Goal: Check status: Check status

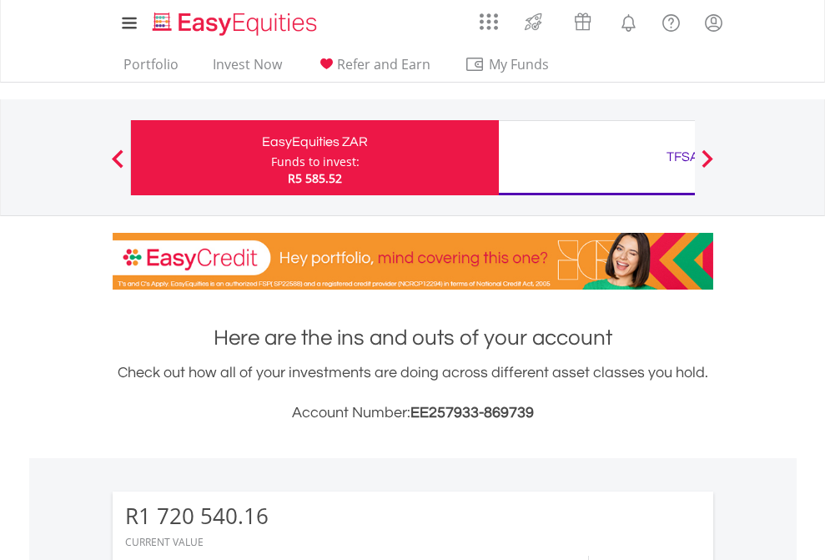
click at [271, 158] on div "Funds to invest:" at bounding box center [315, 161] width 88 height 17
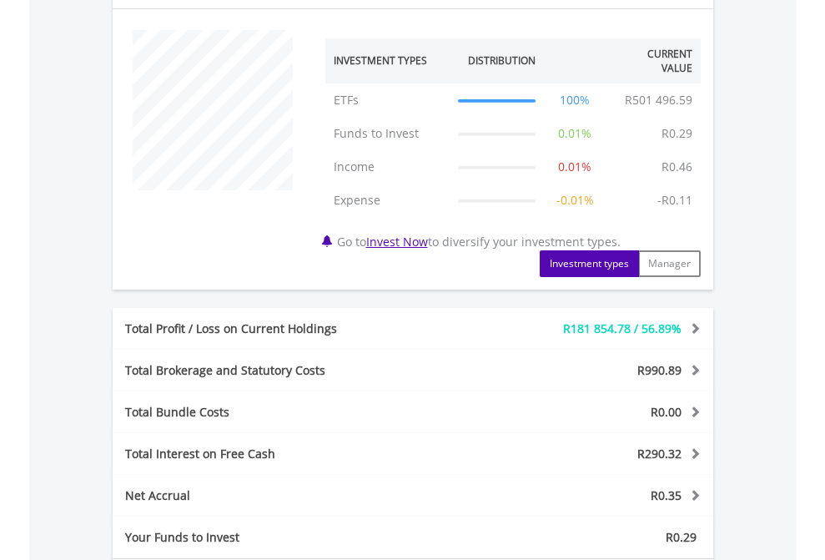
scroll to position [1632, 0]
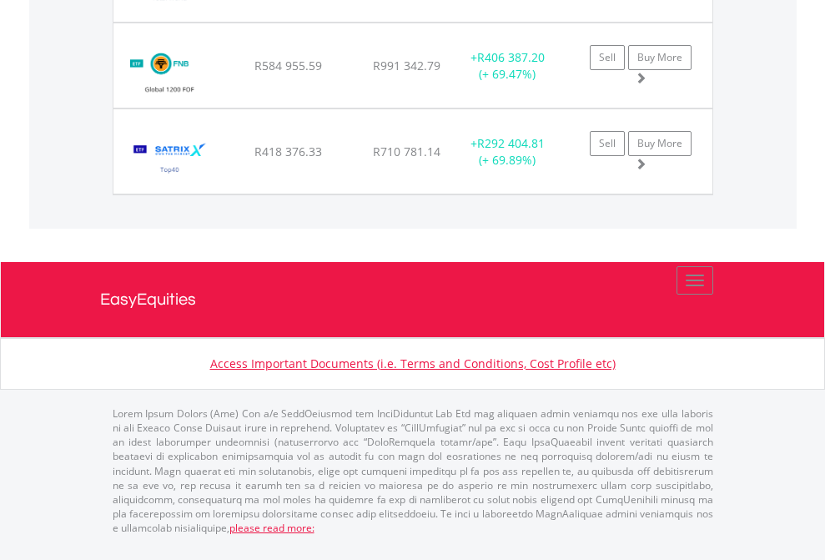
scroll to position [160, 262]
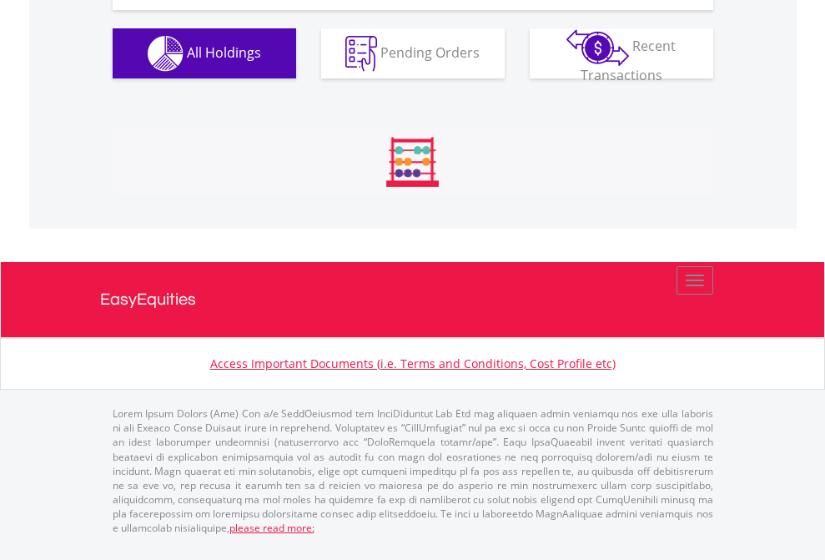
scroll to position [160, 262]
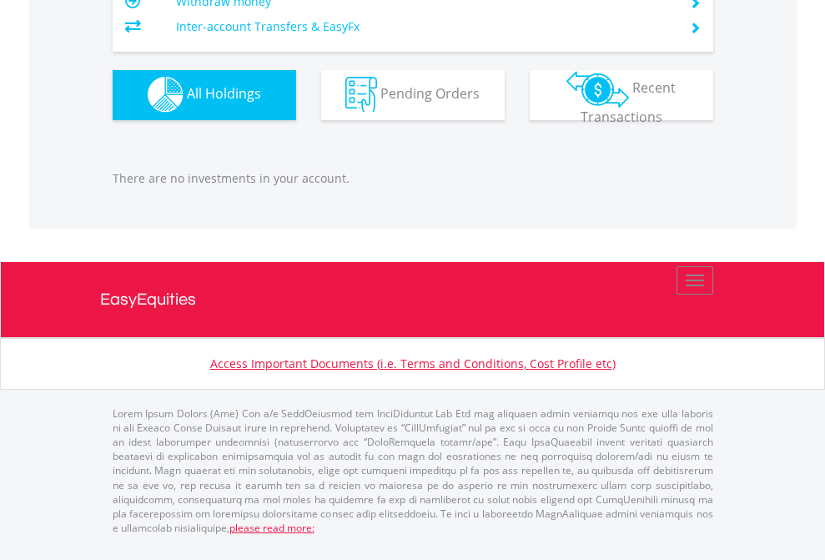
scroll to position [160, 262]
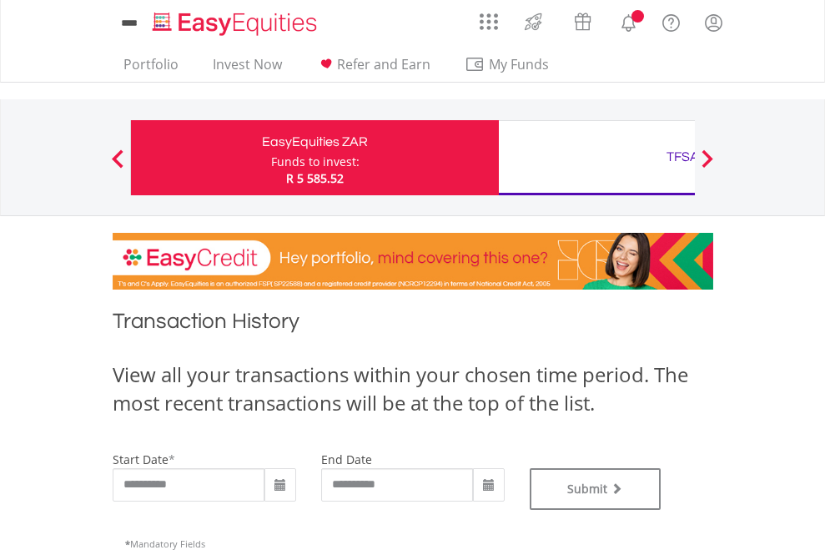
type input "**********"
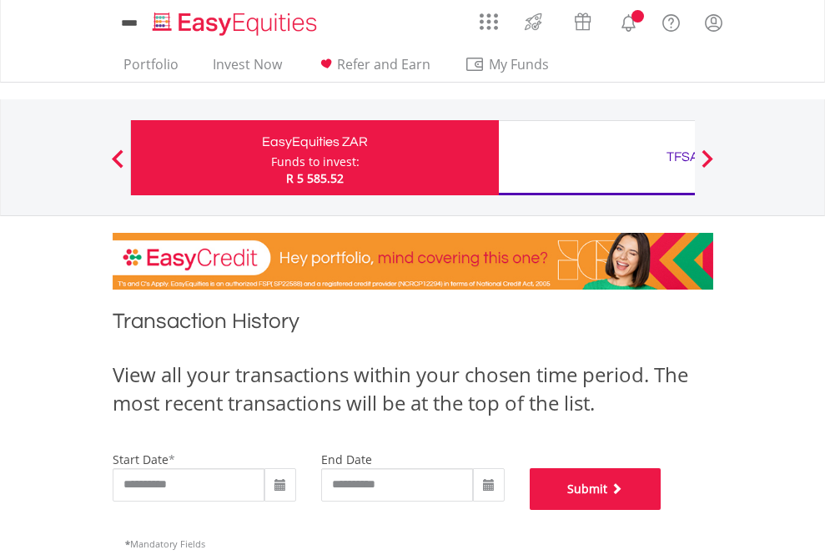
click at [661, 510] on button "Submit" at bounding box center [596, 489] width 132 height 42
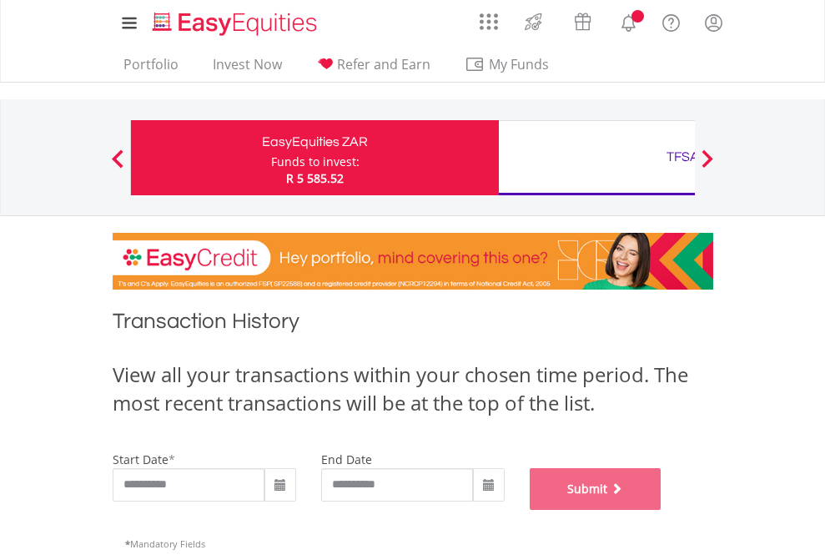
scroll to position [676, 0]
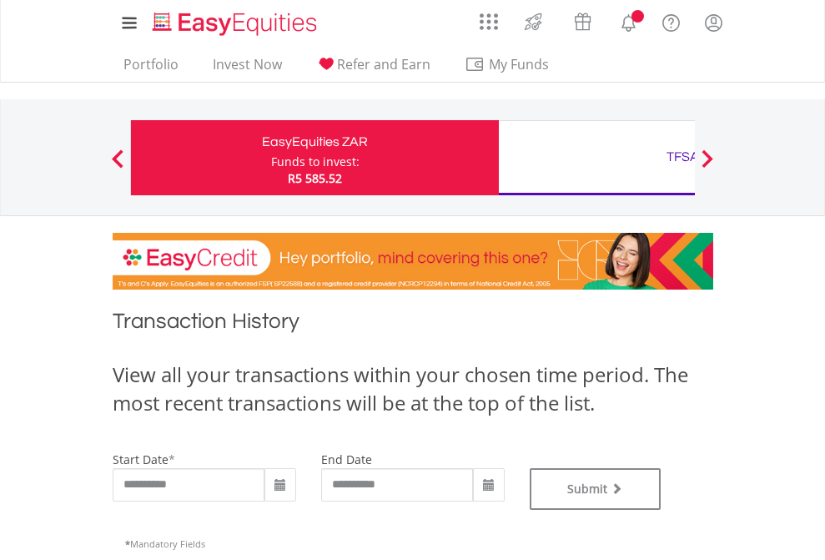
click at [596, 158] on div "TFSA" at bounding box center [683, 156] width 348 height 23
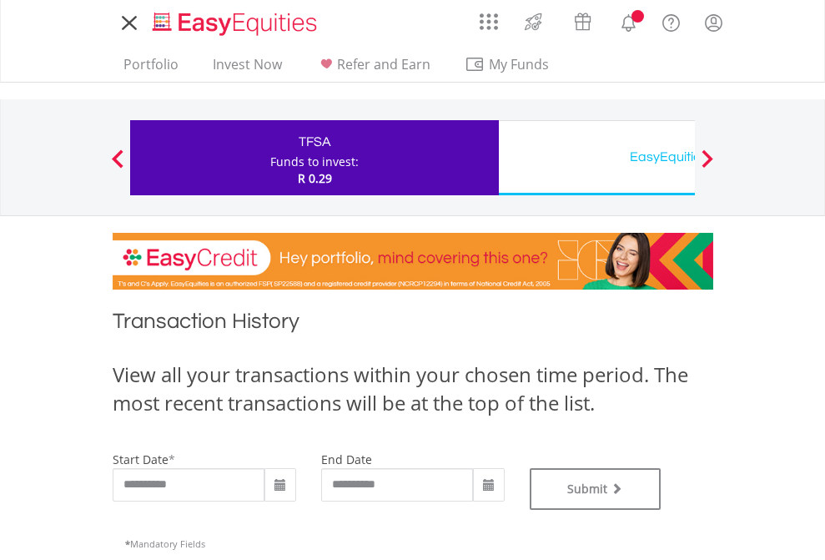
type input "**********"
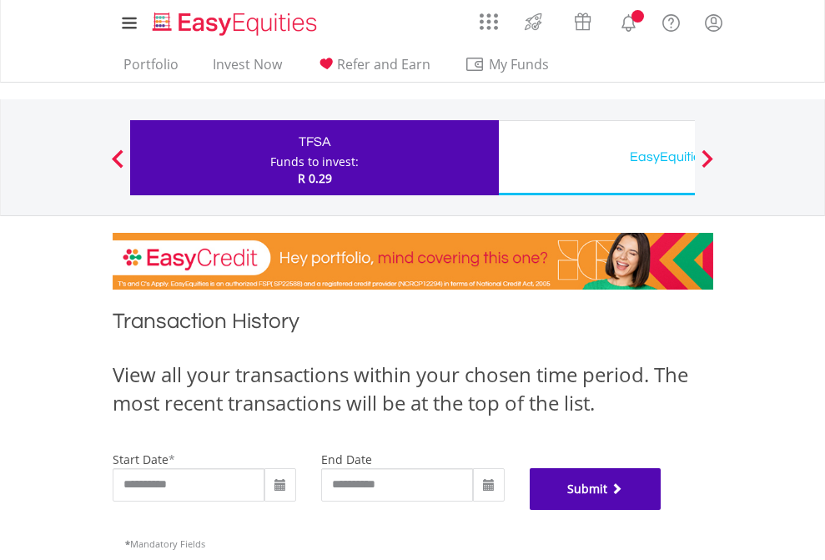
click at [661, 510] on button "Submit" at bounding box center [596, 489] width 132 height 42
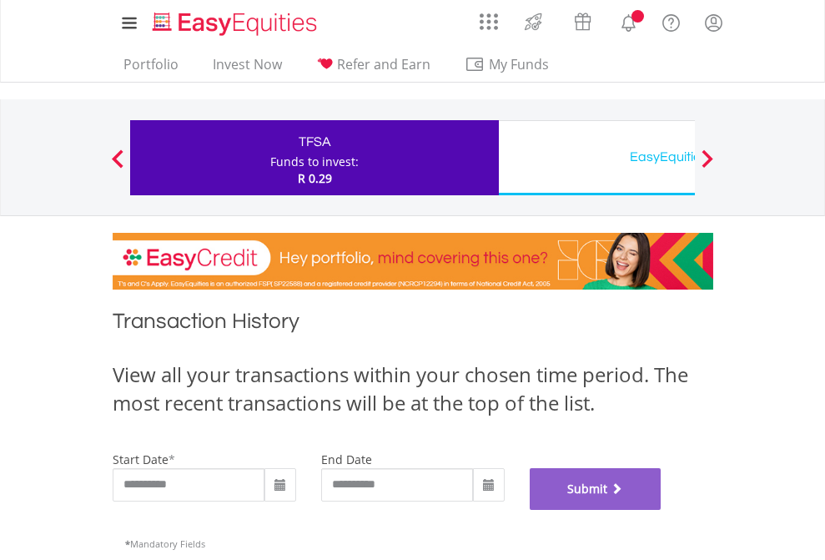
scroll to position [676, 0]
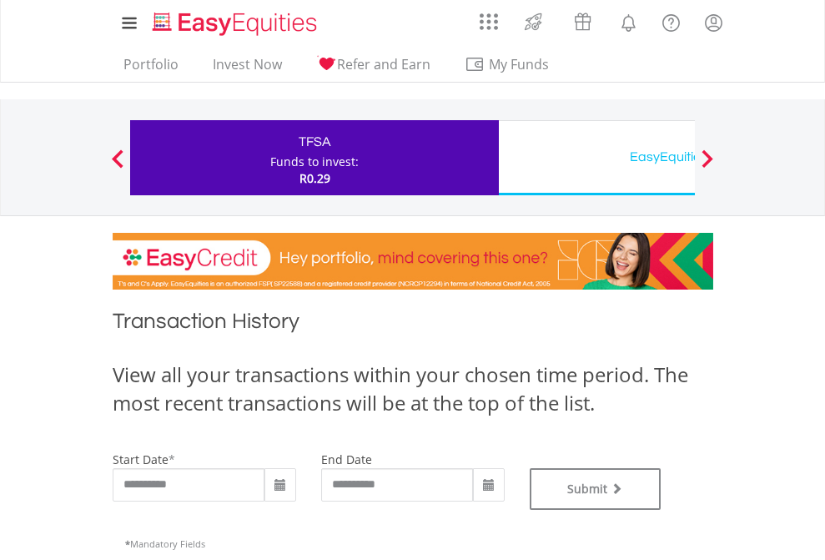
click at [596, 158] on div "EasyEquities USD" at bounding box center [683, 156] width 348 height 23
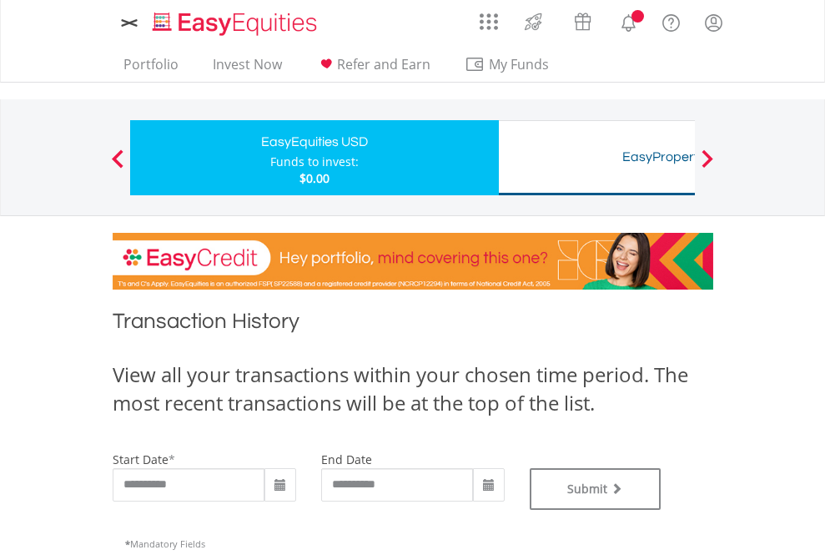
type input "**********"
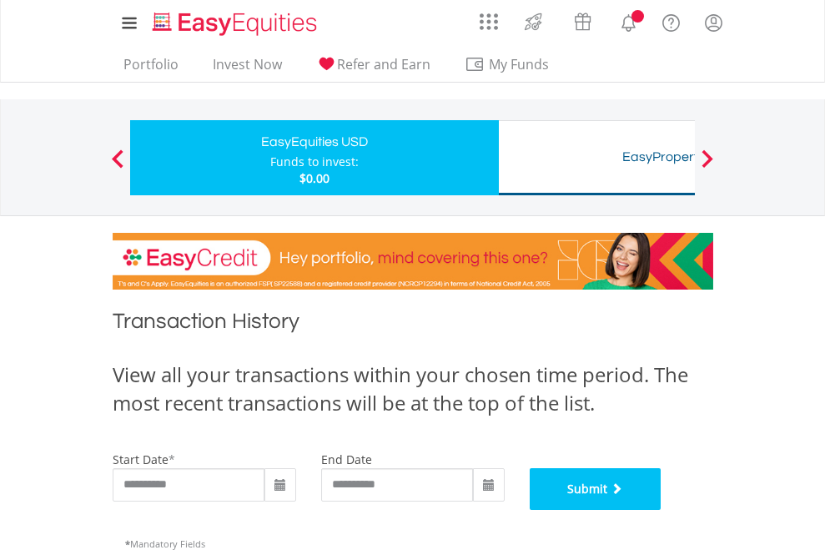
click at [661, 510] on button "Submit" at bounding box center [596, 489] width 132 height 42
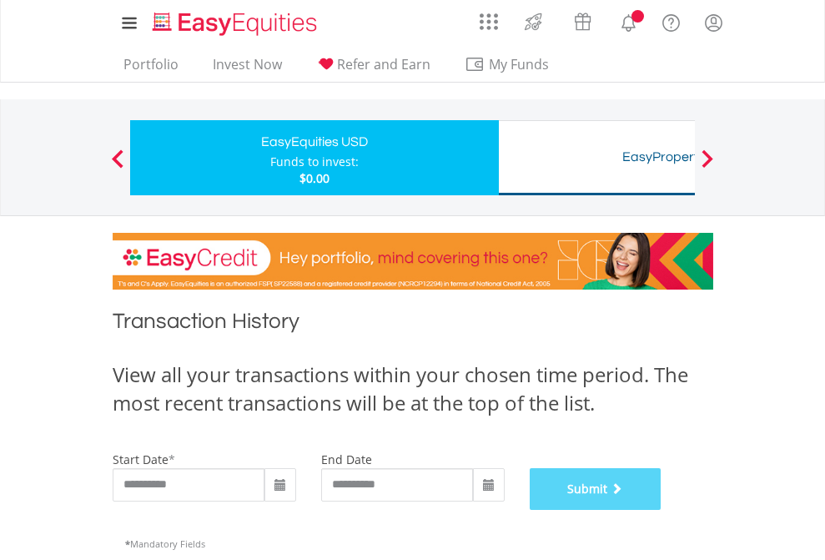
scroll to position [676, 0]
